Goal: Navigation & Orientation: Find specific page/section

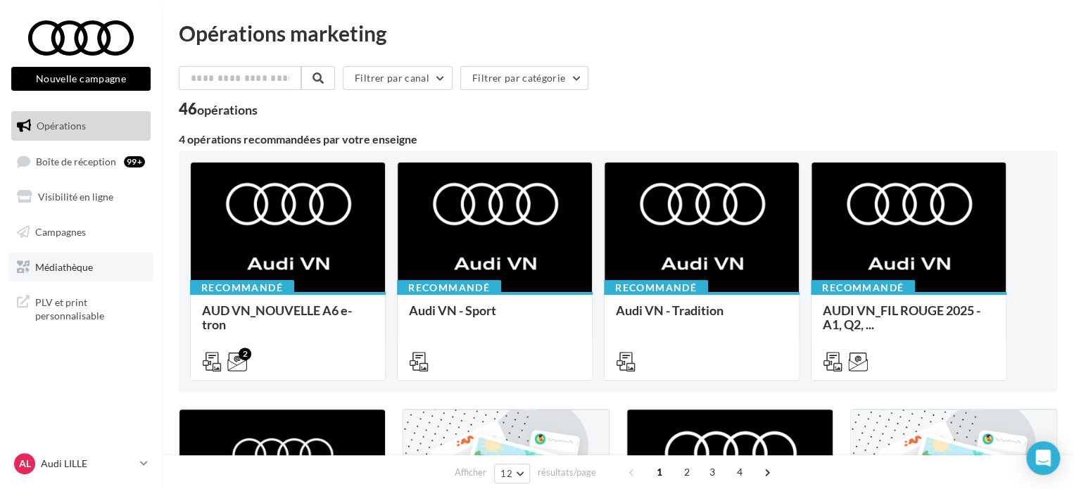
click at [95, 265] on link "Médiathèque" at bounding box center [80, 268] width 145 height 30
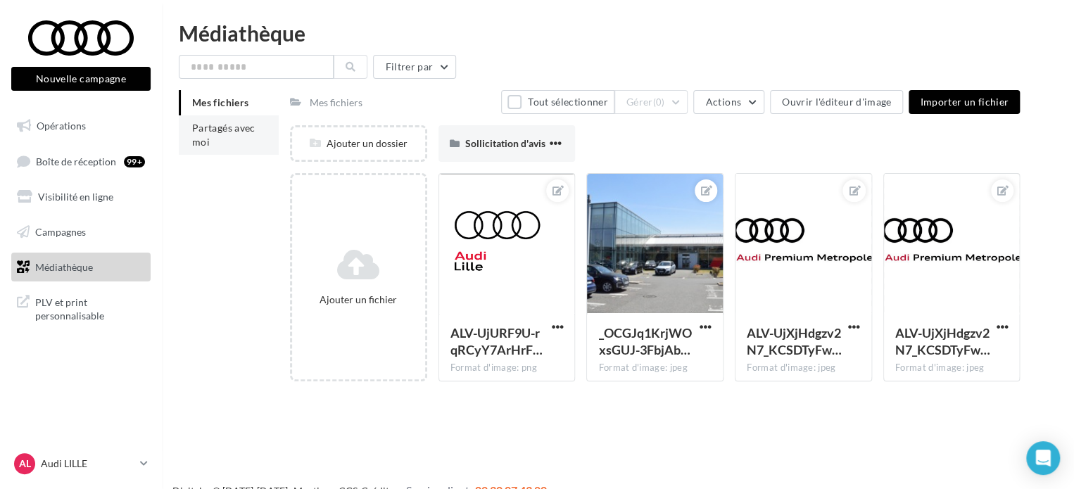
click at [213, 124] on span "Partagés avec moi" at bounding box center [223, 135] width 63 height 26
